Goal: Transaction & Acquisition: Book appointment/travel/reservation

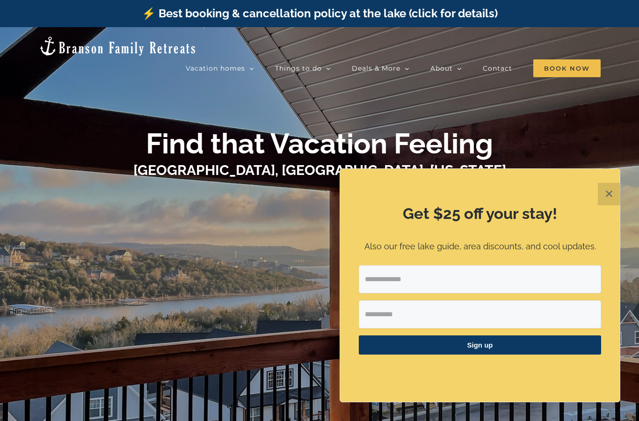
click at [346, 216] on div "Get $25 off your stay! Also our free lake guide, area discounts, and cool updat…" at bounding box center [480, 285] width 280 height 233
click at [599, 197] on button "✕" at bounding box center [609, 194] width 22 height 22
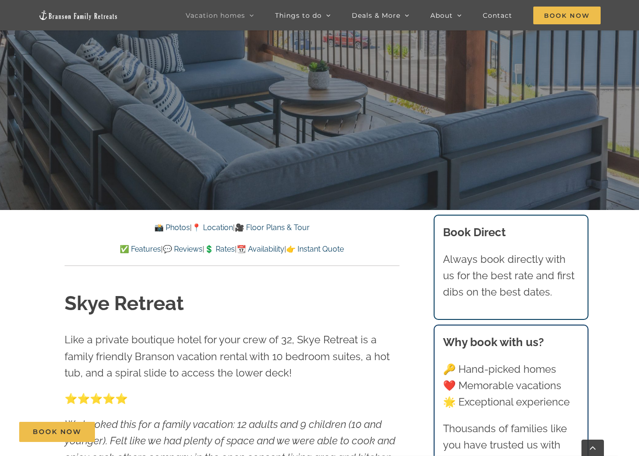
click at [221, 247] on link "💲 Rates" at bounding box center [219, 249] width 30 height 9
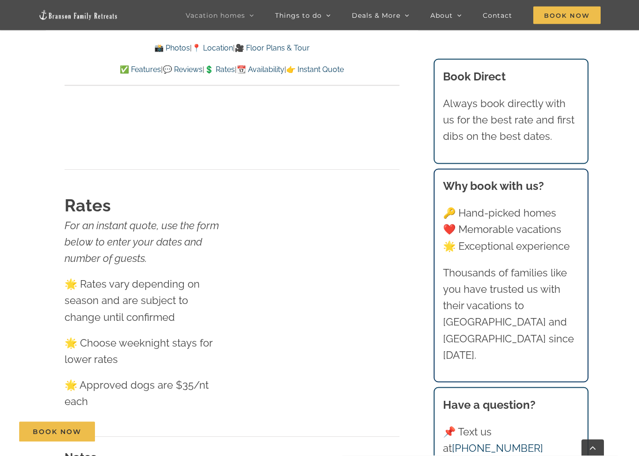
scroll to position [5911, 0]
click at [239, 194] on iframe at bounding box center [319, 296] width 161 height 204
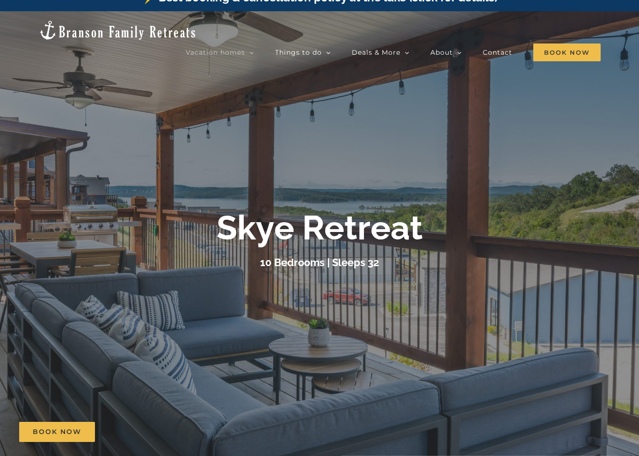
scroll to position [0, 0]
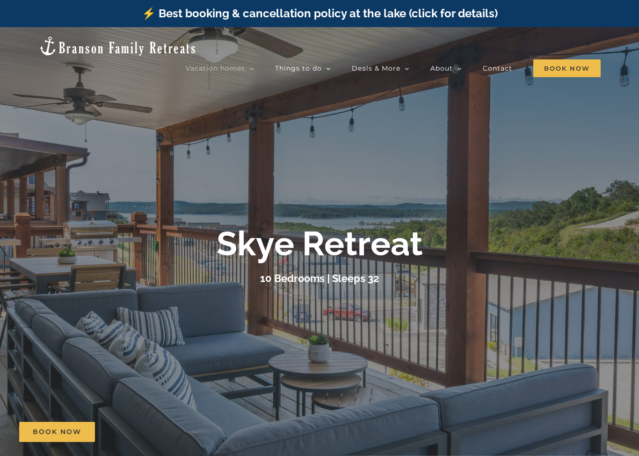
click at [571, 320] on div at bounding box center [319, 255] width 639 height 456
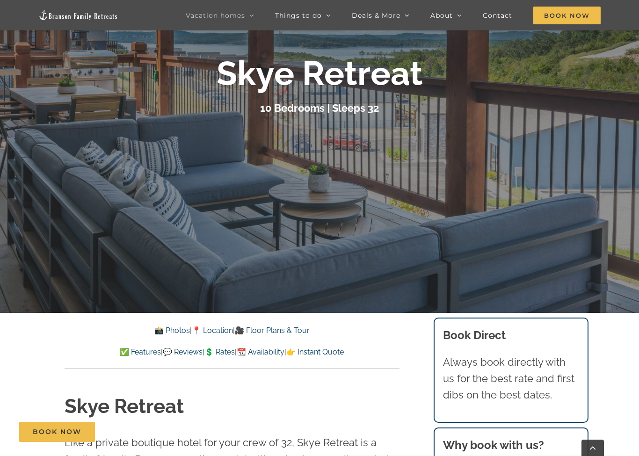
scroll to position [169, 0]
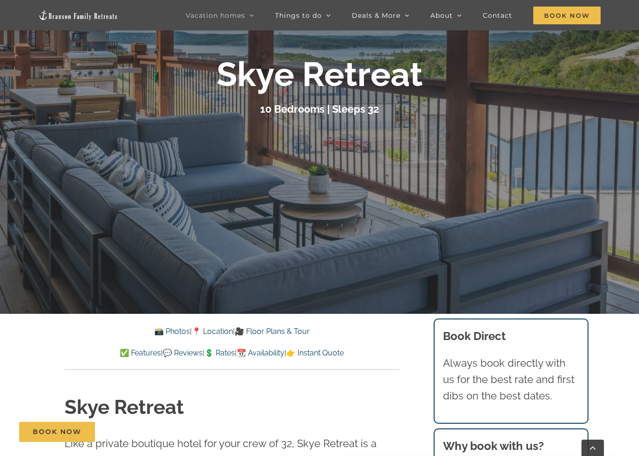
click at [218, 352] on link "💲 Rates" at bounding box center [219, 353] width 30 height 9
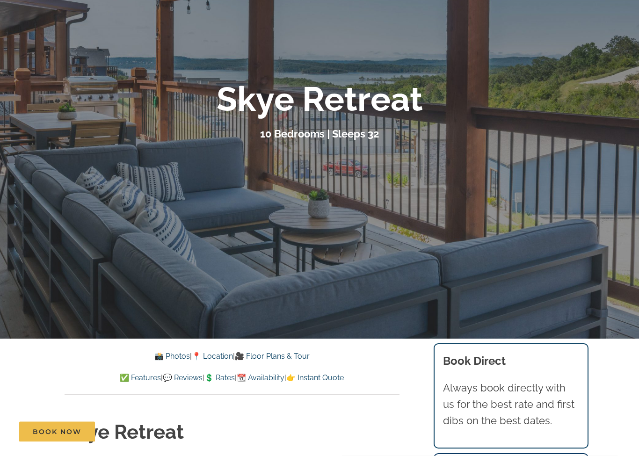
scroll to position [0, 0]
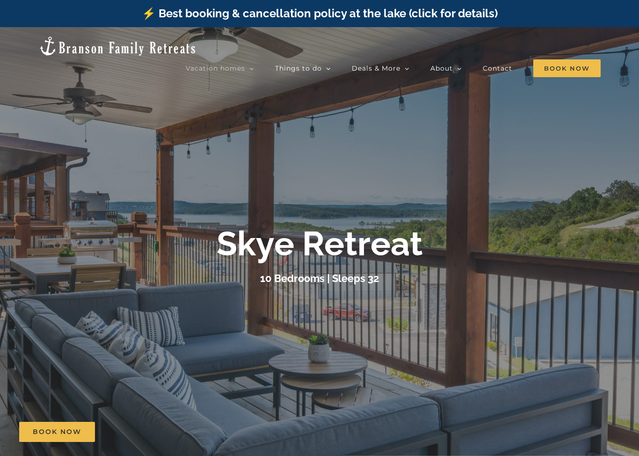
scroll to position [238, 0]
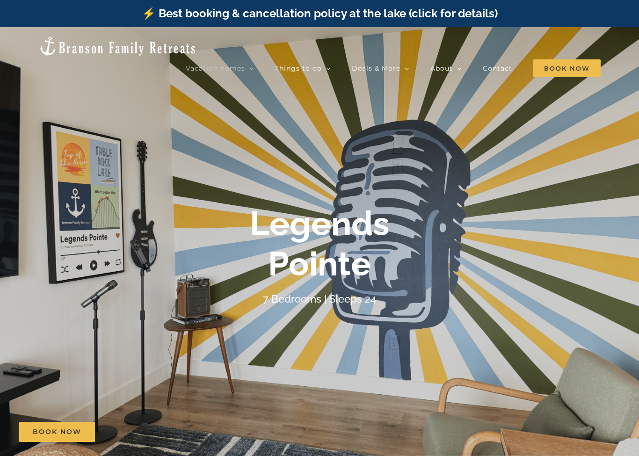
click at [423, 303] on div "7 Bedrooms | Sleeps 24" at bounding box center [319, 299] width 374 height 16
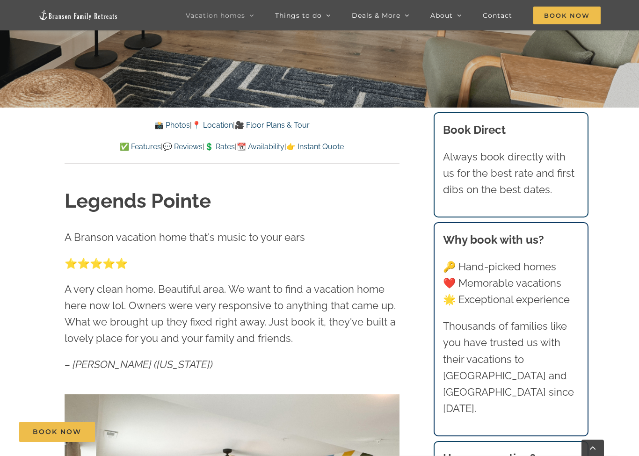
click at [159, 122] on link "📸 Photos" at bounding box center [172, 125] width 36 height 9
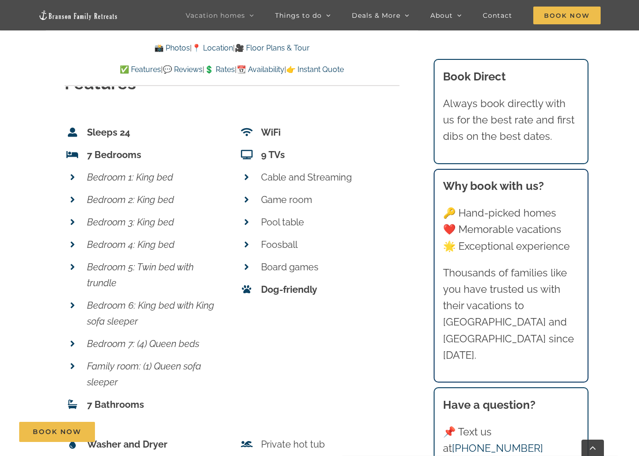
scroll to position [3548, 0]
